Goal: Information Seeking & Learning: Learn about a topic

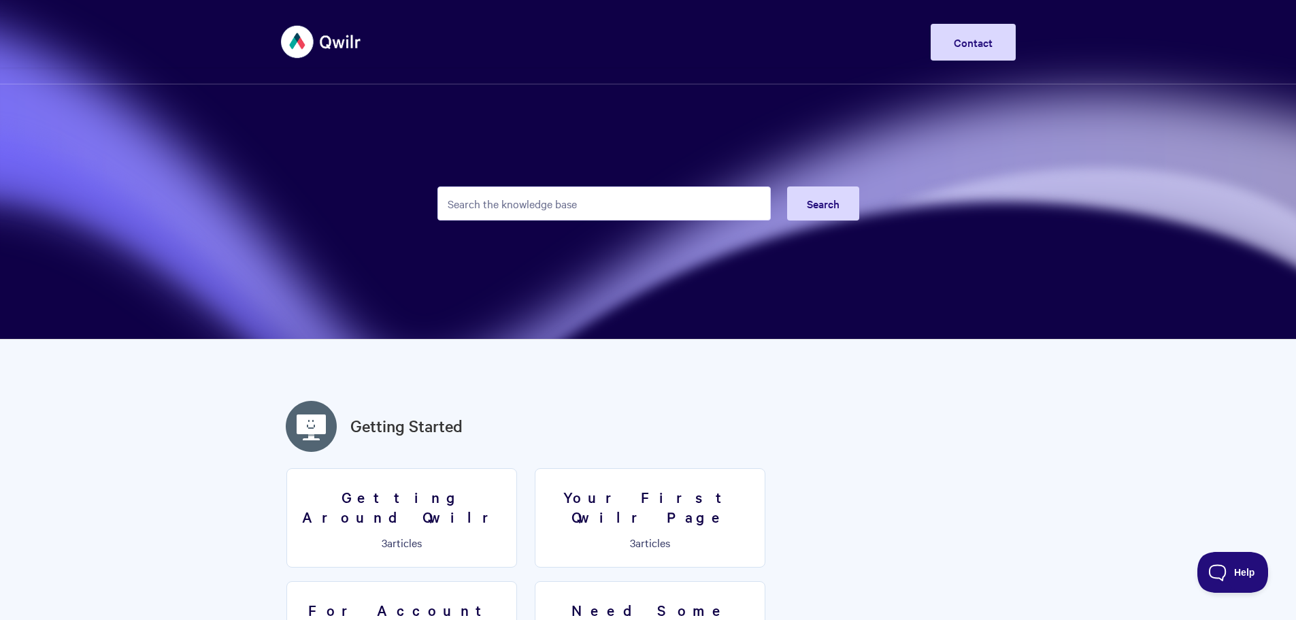
click at [547, 203] on input "Search the knowledge base" at bounding box center [604, 203] width 333 height 34
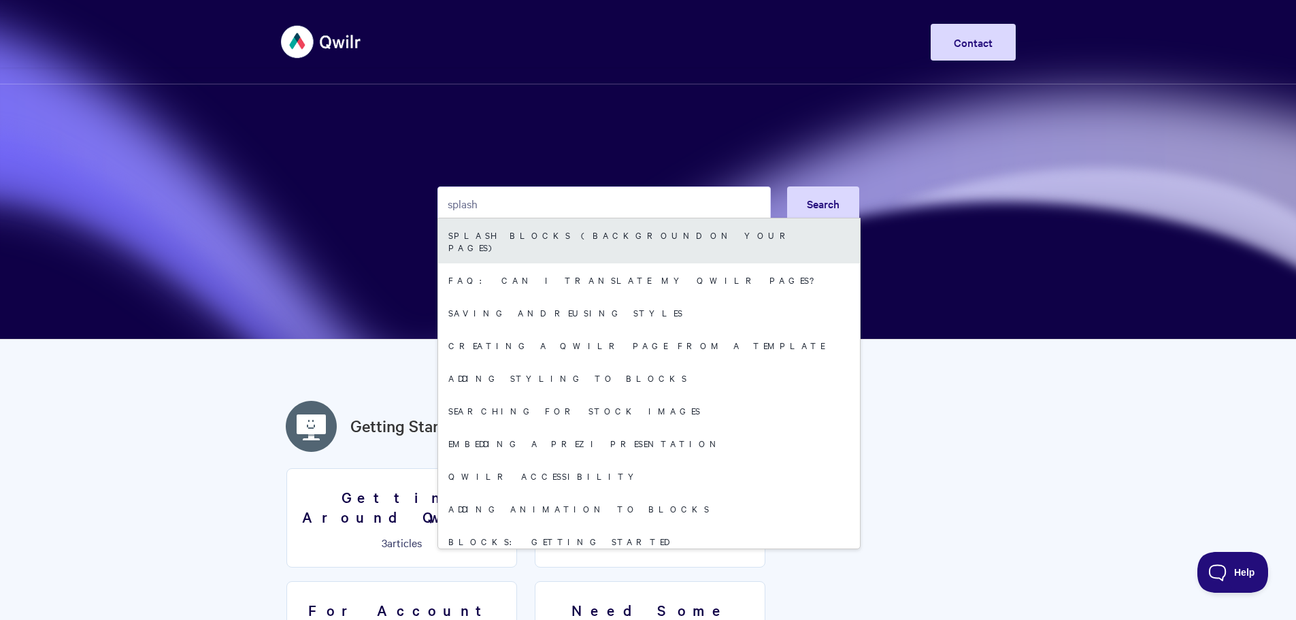
type input "splash"
click at [549, 232] on link "Splash Blocks (Background on your Pages)" at bounding box center [649, 240] width 422 height 45
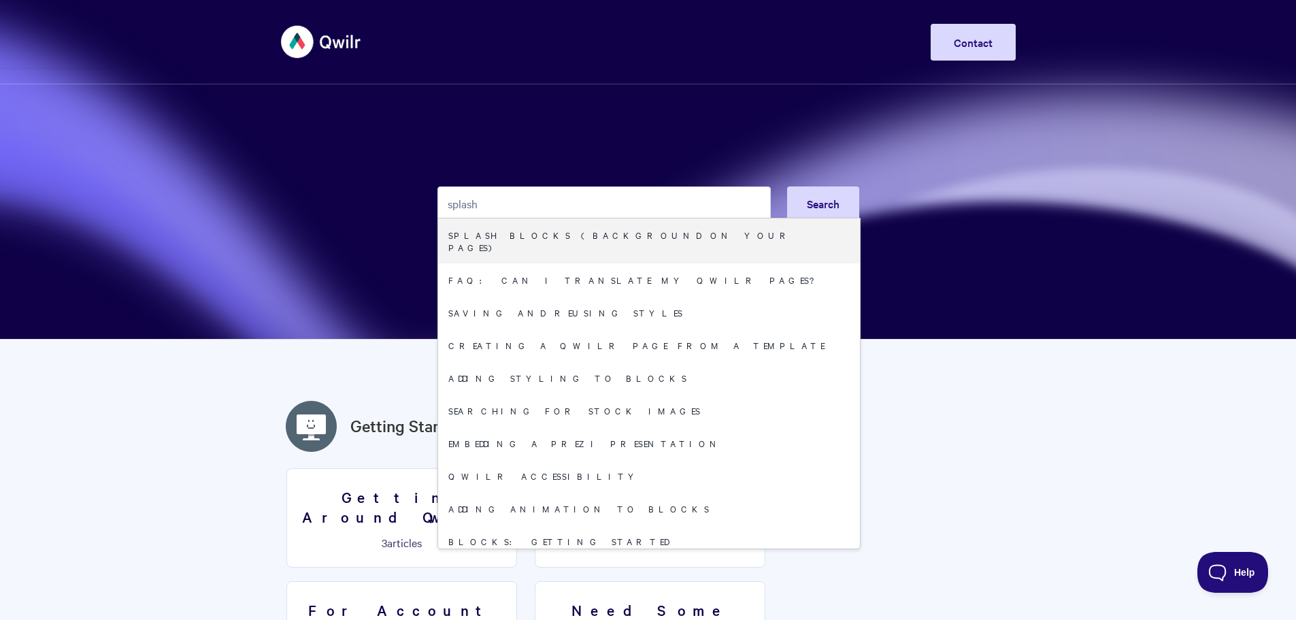
click at [211, 201] on section "splash Search Splash Blocks (Background on your Pages) FAQ: Can I translate my …" at bounding box center [648, 170] width 1296 height 340
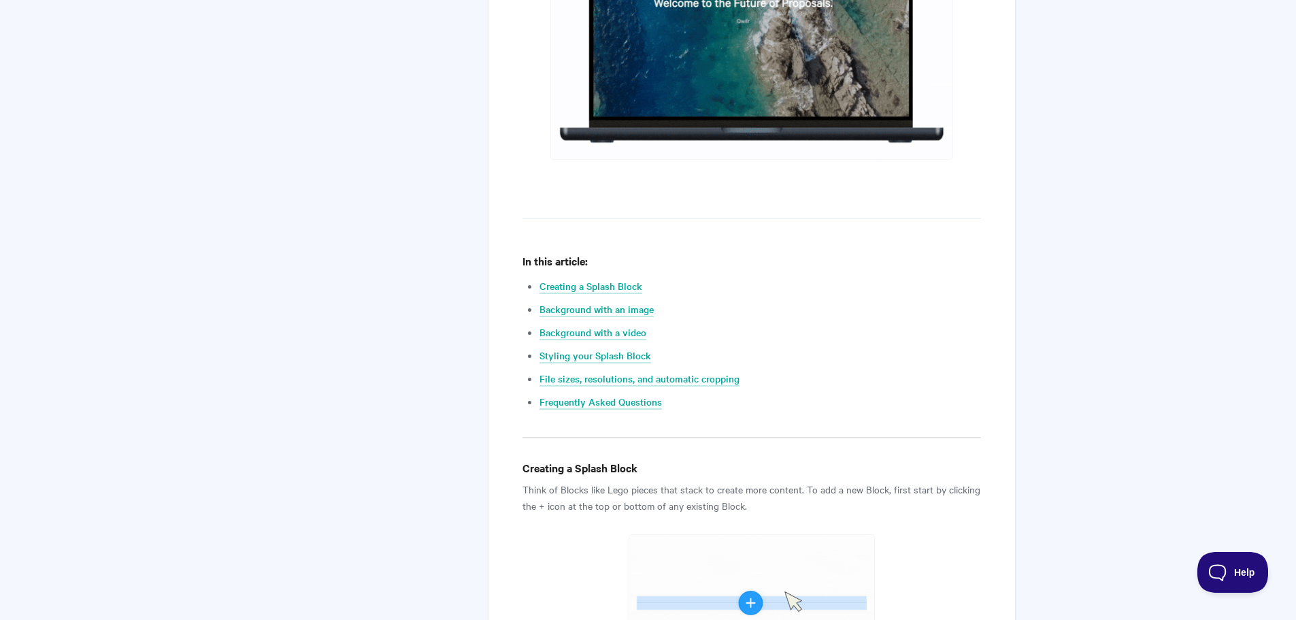
scroll to position [544, 0]
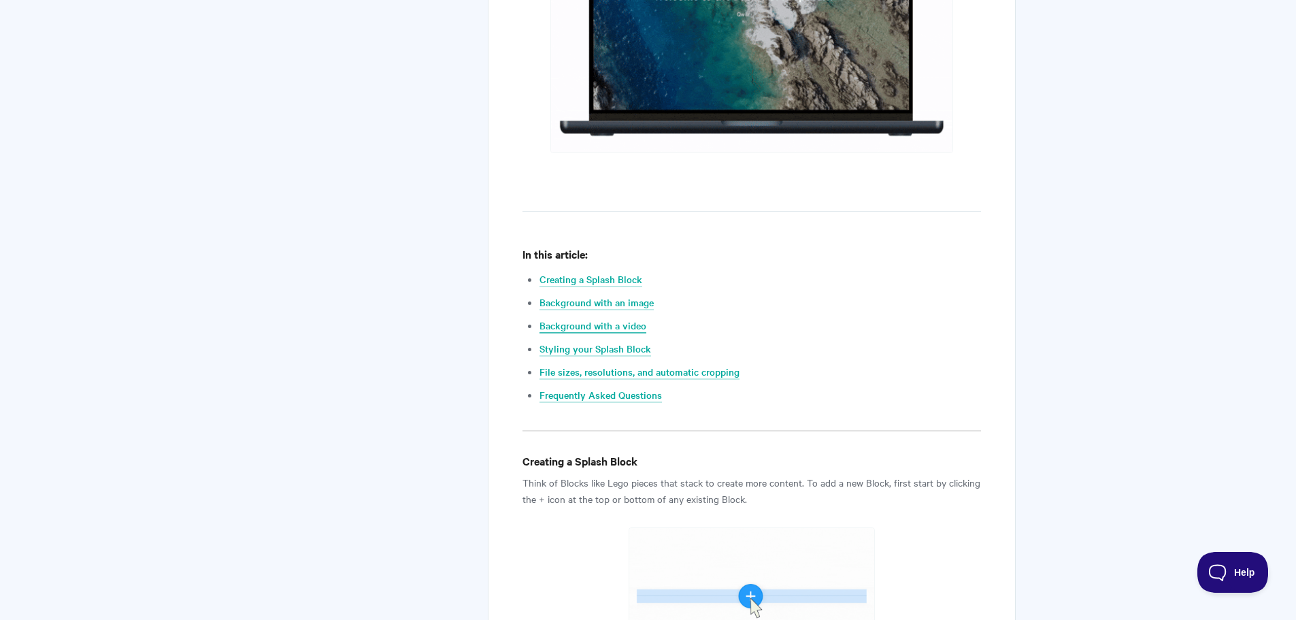
click at [619, 327] on link "Background with a video" at bounding box center [593, 326] width 107 height 15
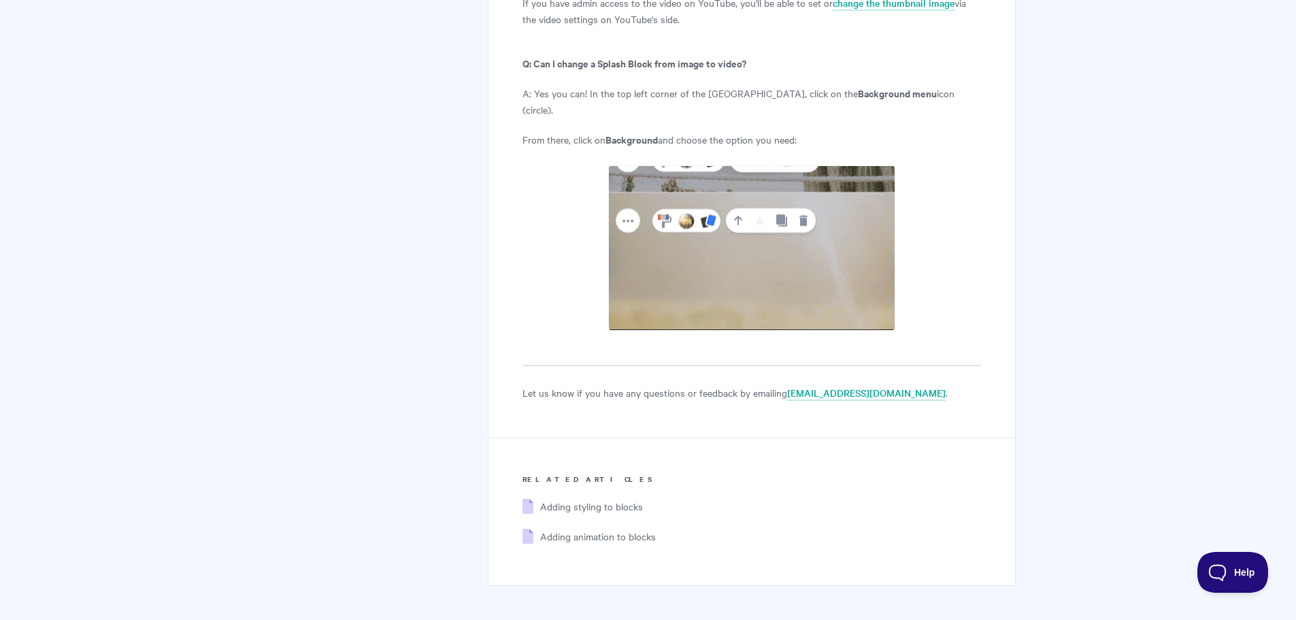
scroll to position [6769, 0]
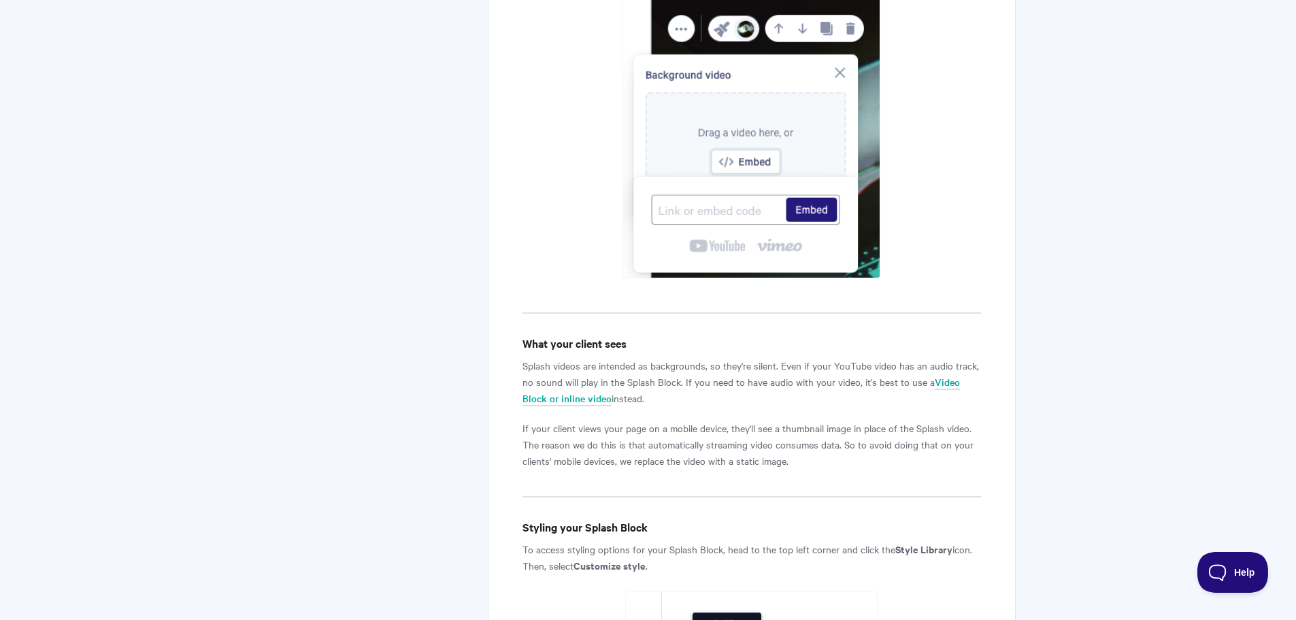
scroll to position [544, 0]
